Goal: Information Seeking & Learning: Find specific fact

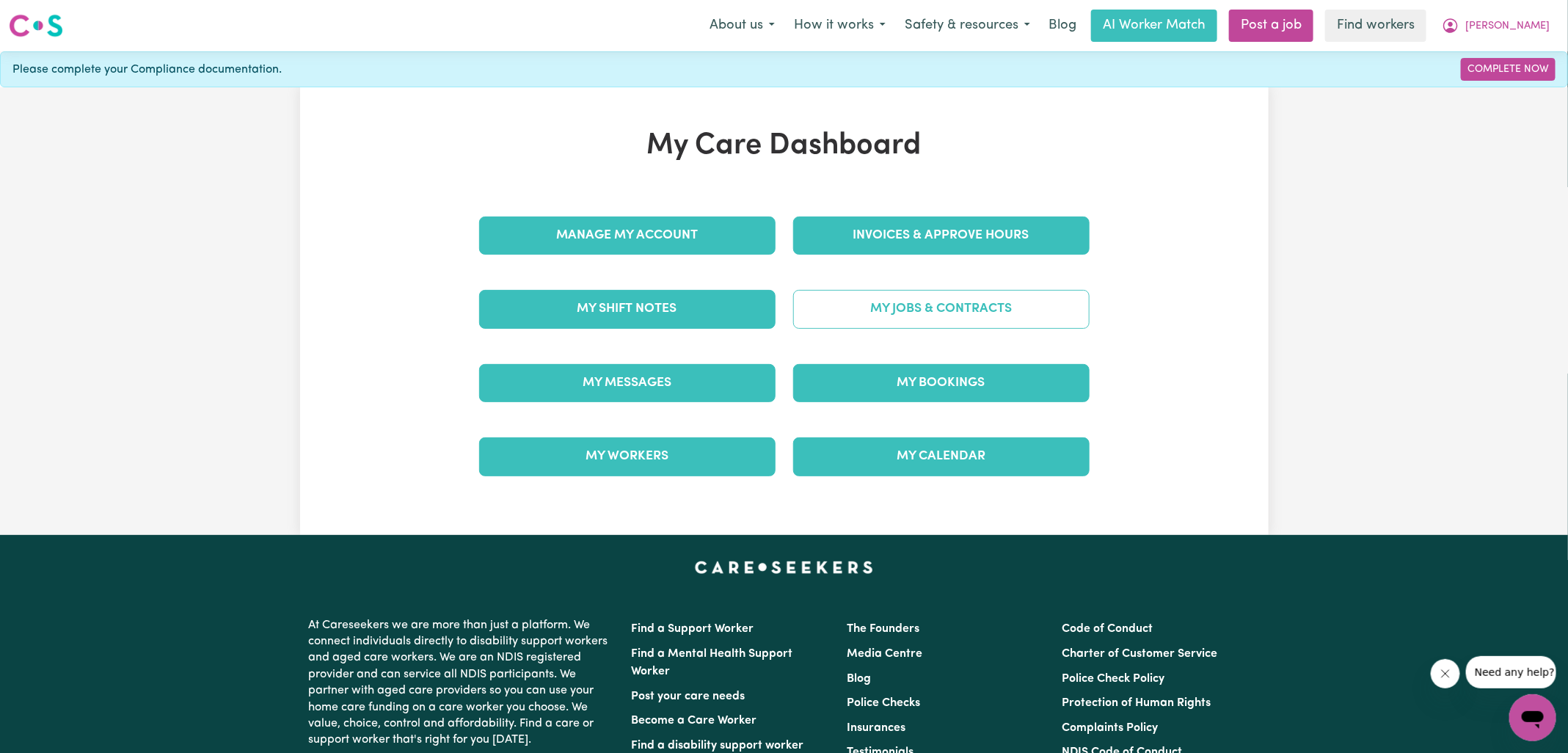
click at [921, 299] on link "My Jobs & Contracts" at bounding box center [942, 309] width 296 height 39
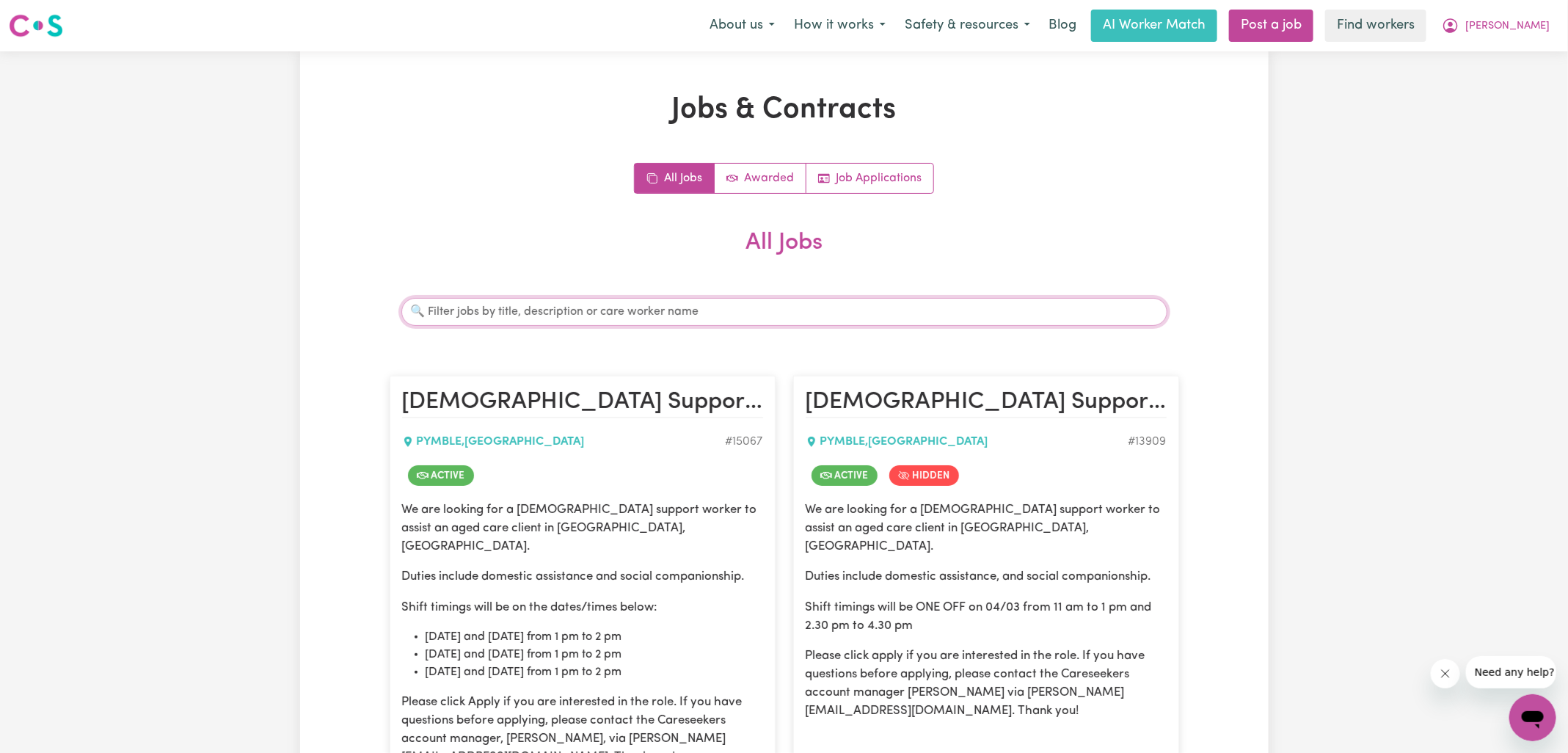
click at [669, 313] on input "Search jobs" at bounding box center [784, 312] width 766 height 28
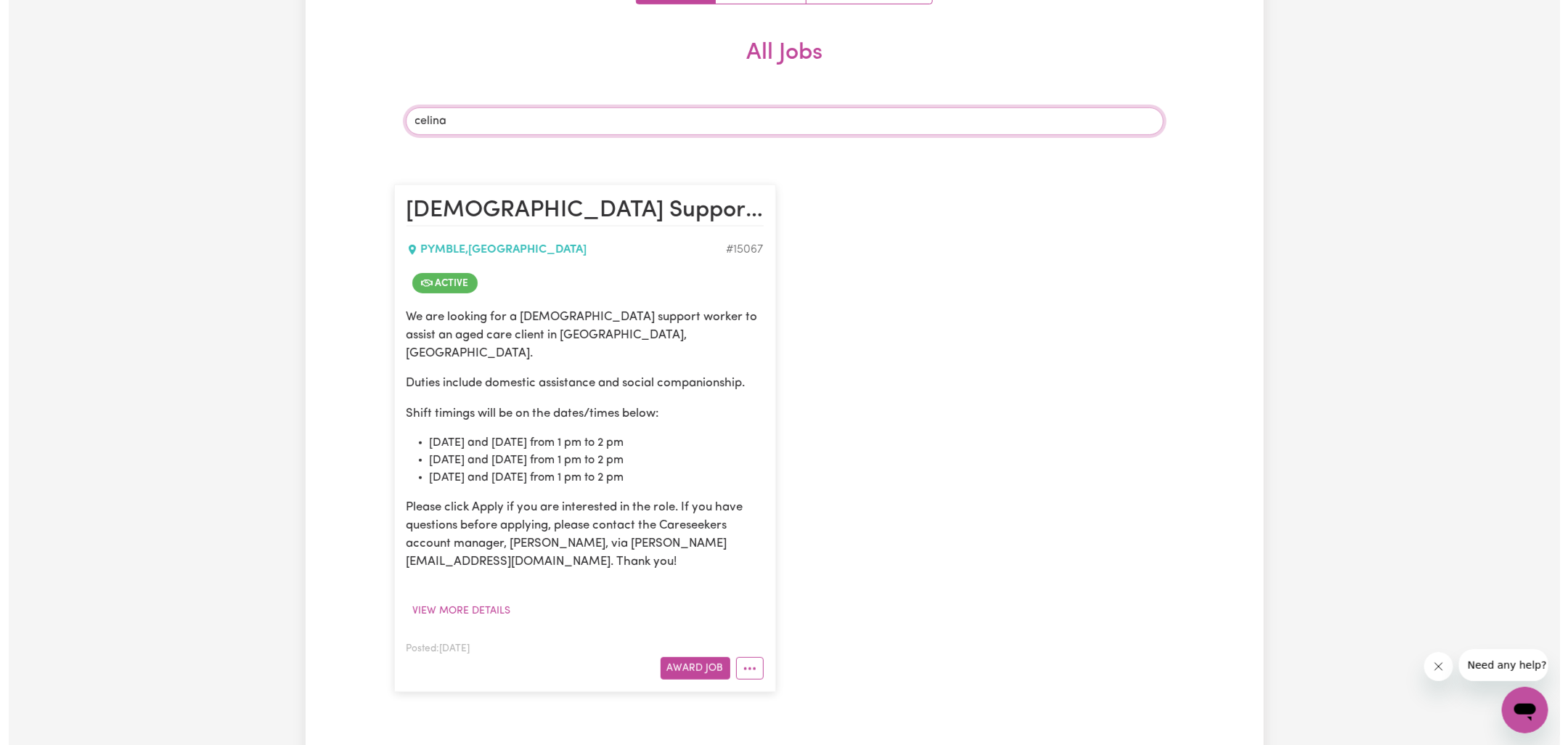
scroll to position [196, 0]
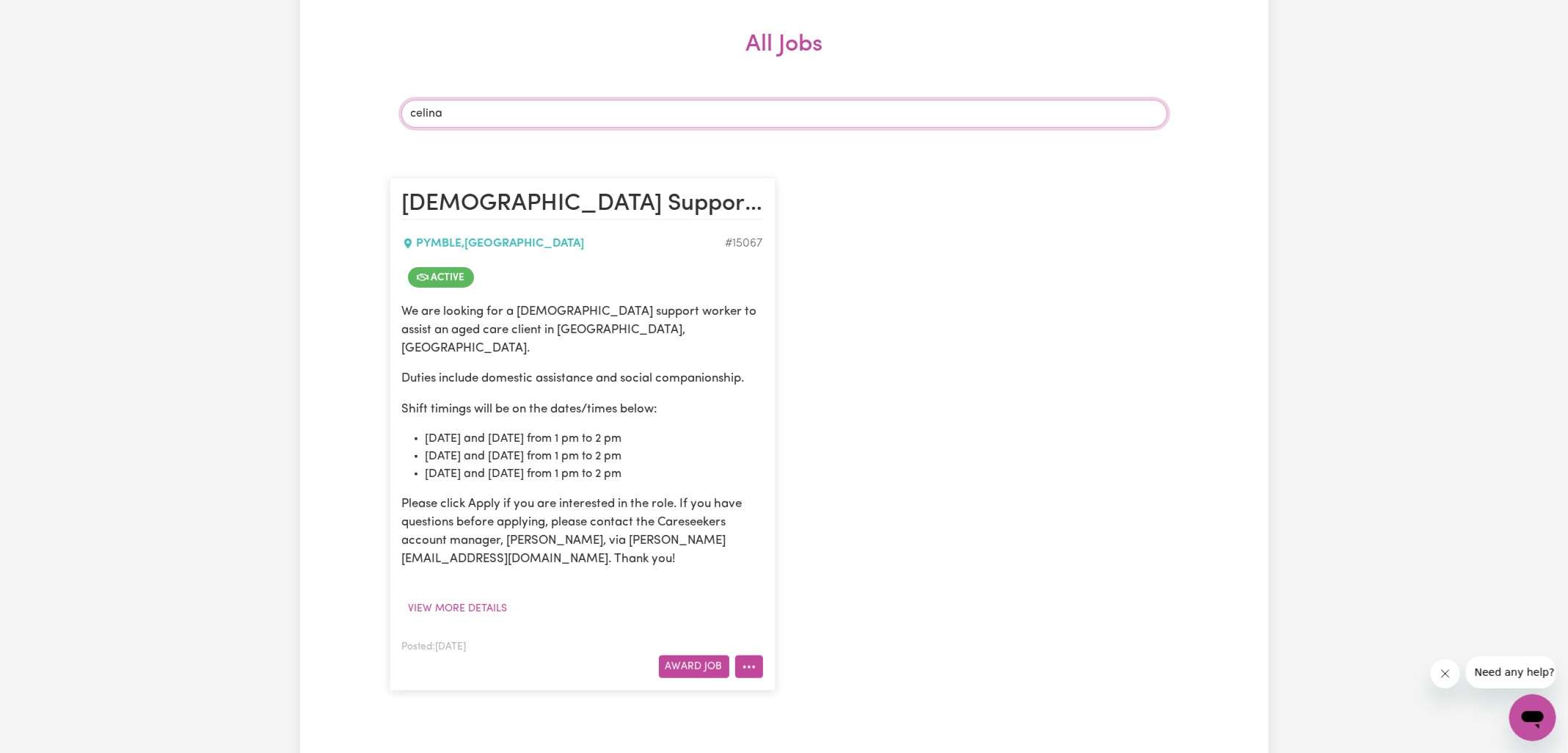
type input "celina"
click at [745, 659] on icon "More options" at bounding box center [749, 666] width 15 height 15
click at [436, 597] on button "View more details" at bounding box center [458, 609] width 112 height 23
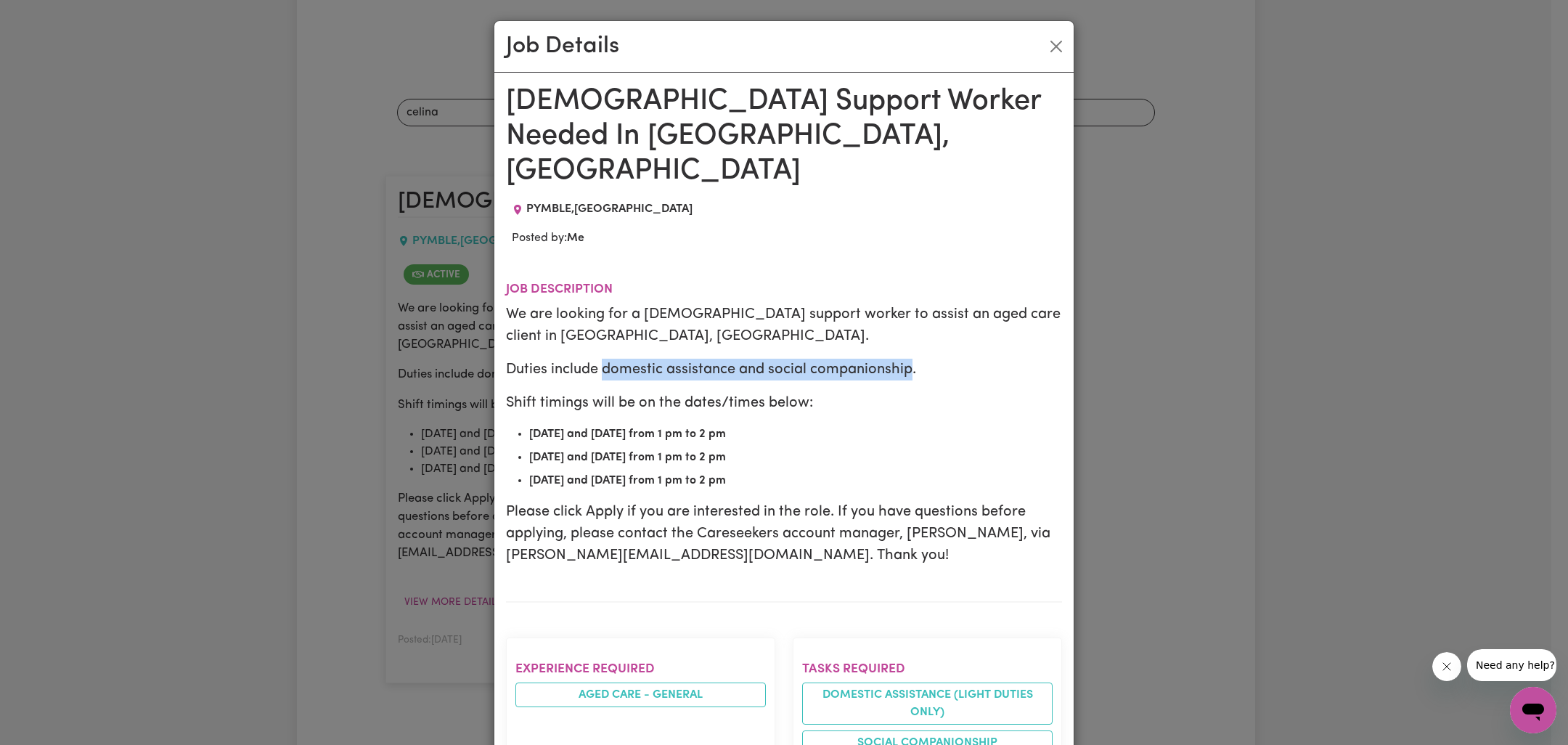
drag, startPoint x: 595, startPoint y: 331, endPoint x: 904, endPoint y: 334, distance: 309.0
click at [904, 359] on p "Duties include domestic assistance and social companionship." at bounding box center [784, 369] width 556 height 22
copy p "domestic assistance and social companionship"
